Goal: Navigation & Orientation: Find specific page/section

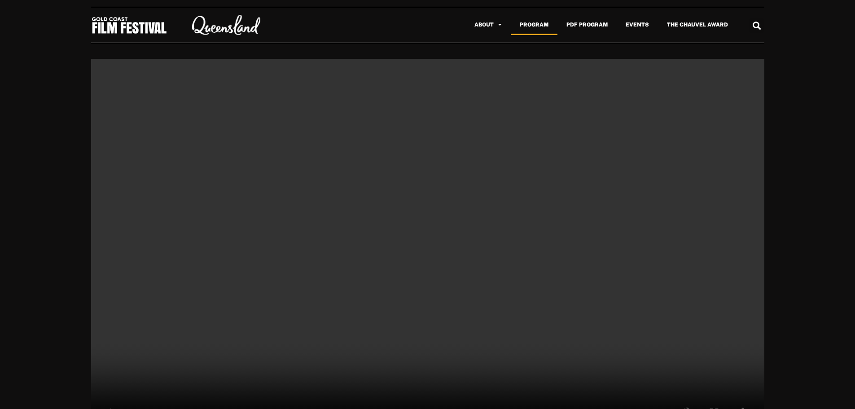
click at [536, 25] on link "Program" at bounding box center [534, 24] width 47 height 21
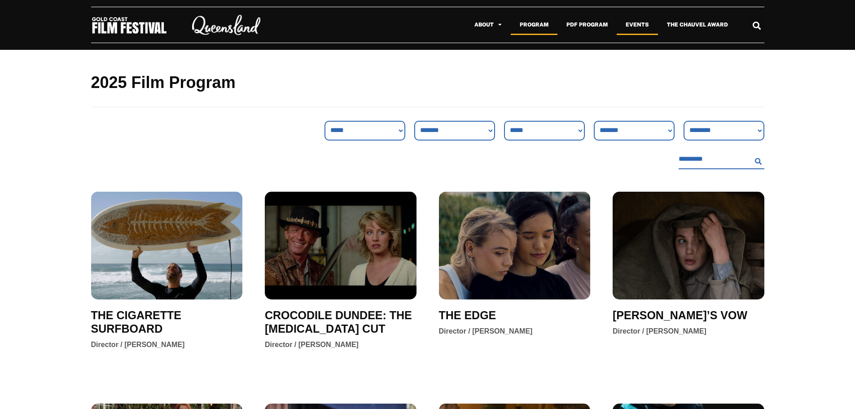
click at [640, 25] on link "Events" at bounding box center [637, 24] width 41 height 21
